Goal: Find specific page/section: Find specific page/section

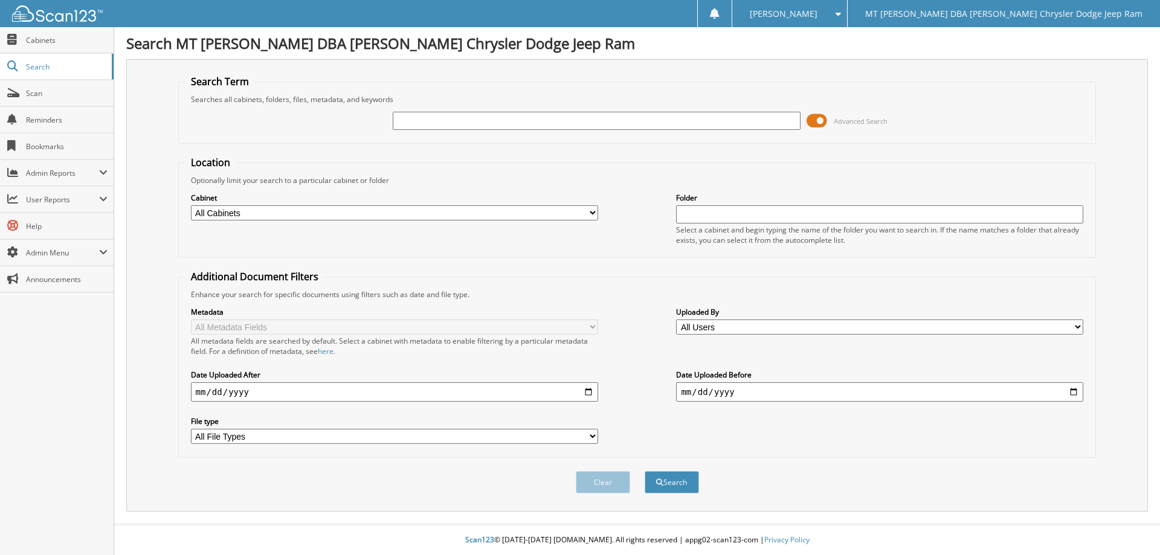
click at [481, 117] on input "text" at bounding box center [596, 121] width 407 height 18
type input "[PERSON_NAME]"
click at [645, 471] on button "Search" at bounding box center [672, 482] width 54 height 22
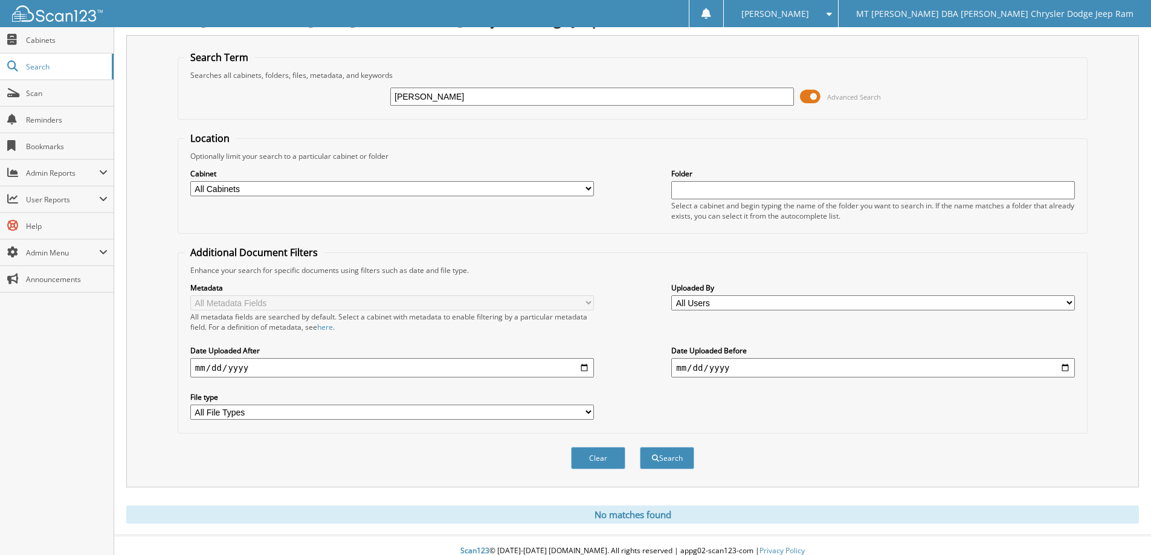
scroll to position [36, 0]
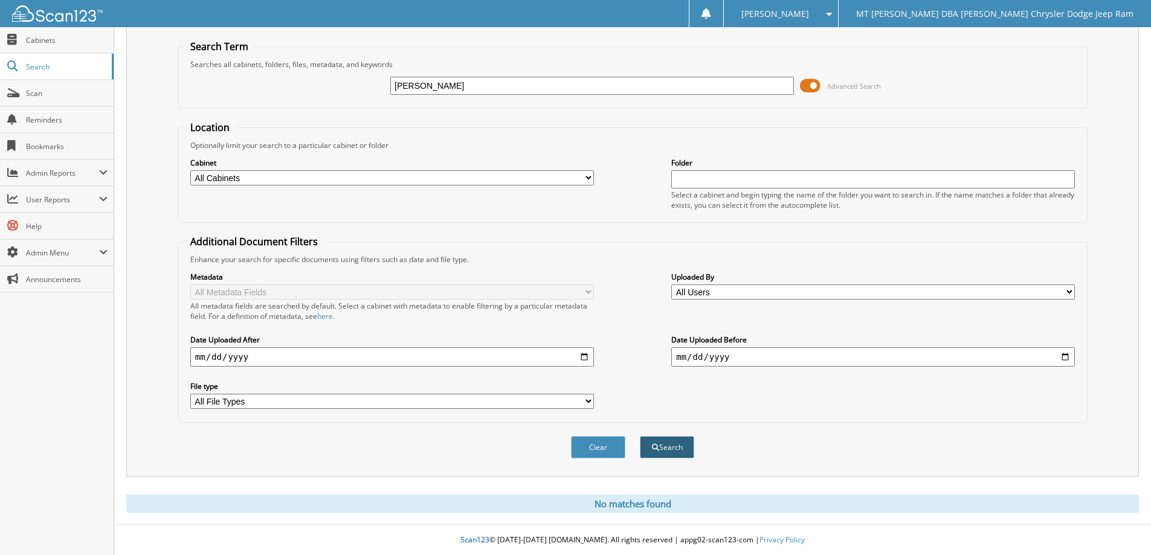
click at [669, 445] on button "Search" at bounding box center [667, 447] width 54 height 22
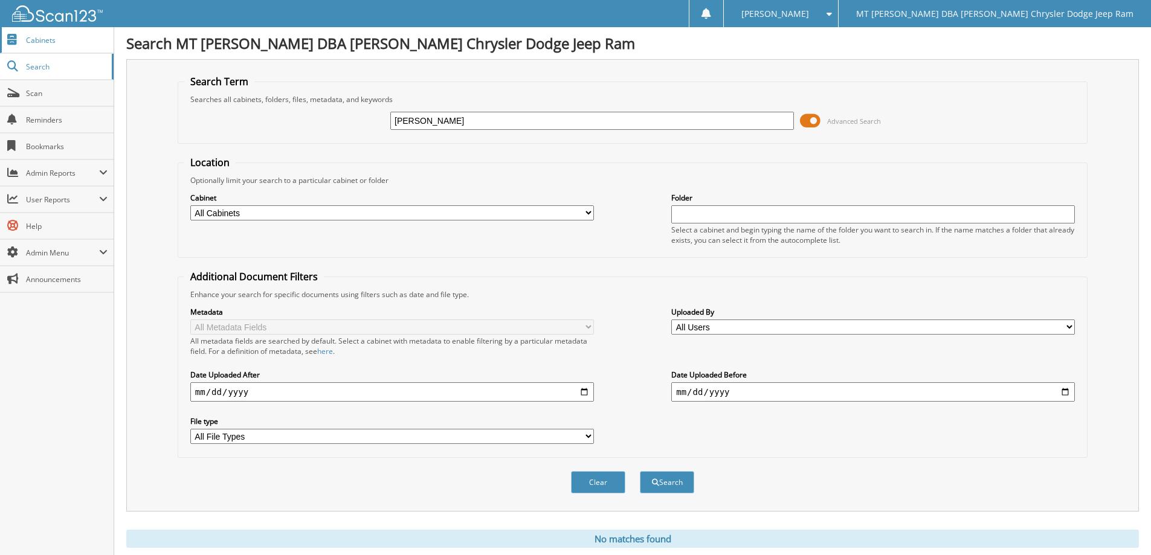
click at [48, 39] on span "Cabinets" at bounding box center [67, 40] width 82 height 10
